Goal: Task Accomplishment & Management: Use online tool/utility

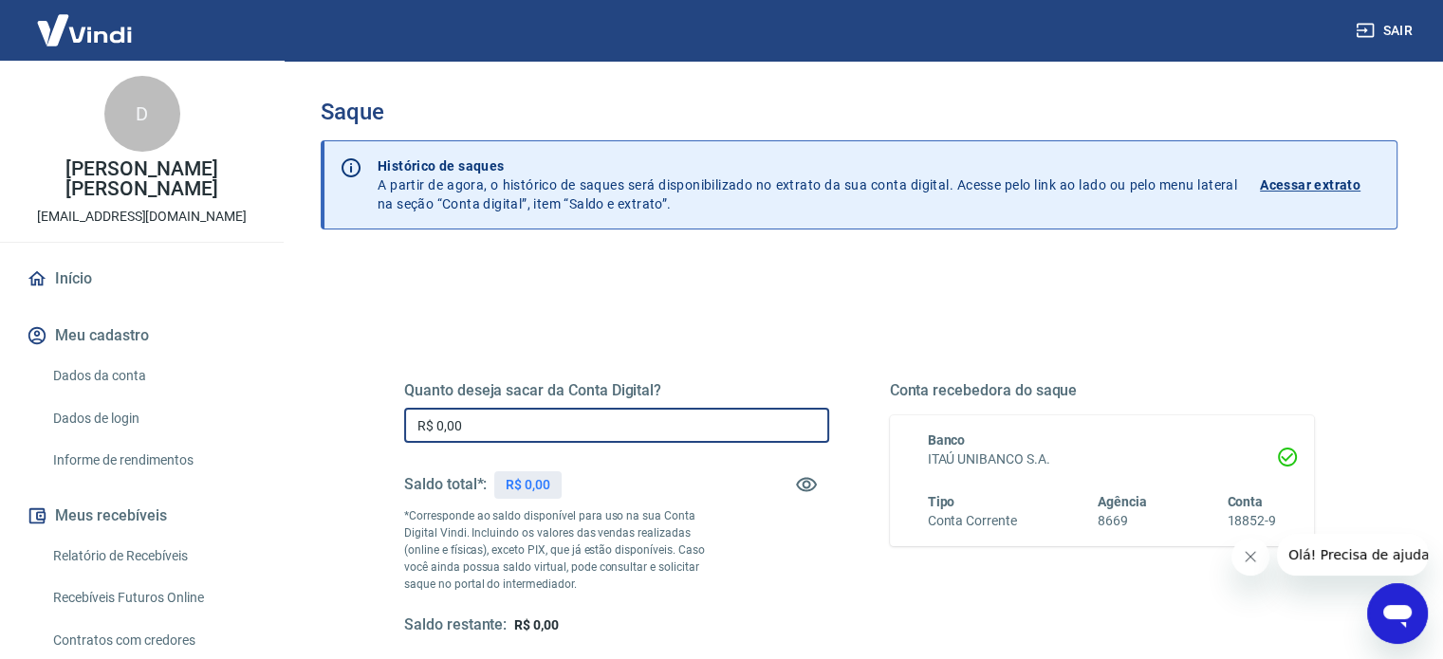
click at [515, 425] on input "R$ 0,00" at bounding box center [616, 425] width 425 height 35
click at [1253, 560] on icon "Fechar mensagem da empresa" at bounding box center [1250, 556] width 15 height 15
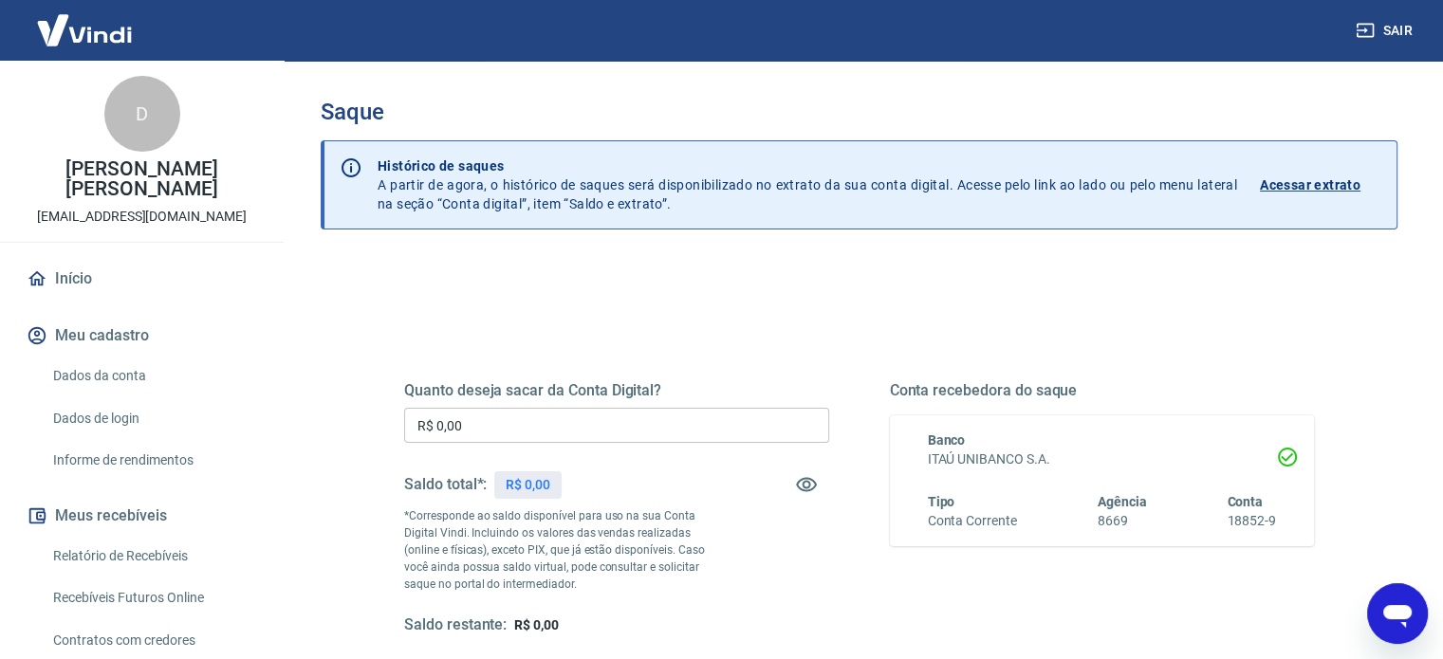
click at [474, 429] on input "R$ 0,00" at bounding box center [616, 425] width 425 height 35
